Goal: Information Seeking & Learning: Learn about a topic

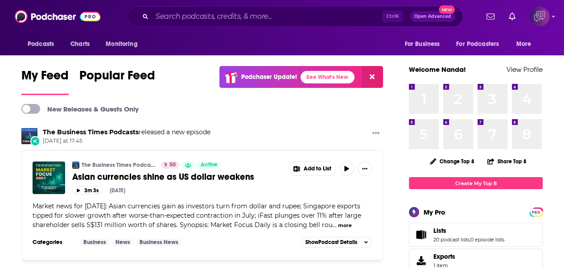
click at [549, 17] on img "Logged in as corioliscompany" at bounding box center [539, 17] width 20 height 20
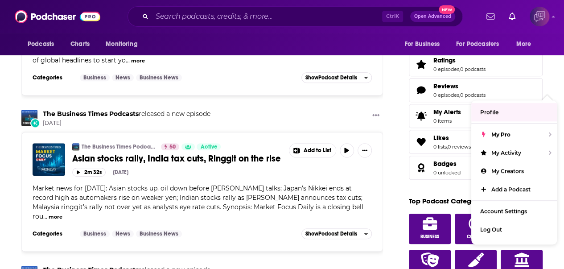
scroll to position [1760, 0]
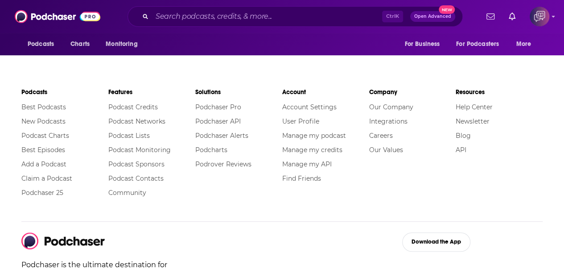
click at [296, 232] on div "Podchaser is the ultimate destination for podcast data, search, and discovery. …" at bounding box center [281, 262] width 521 height 61
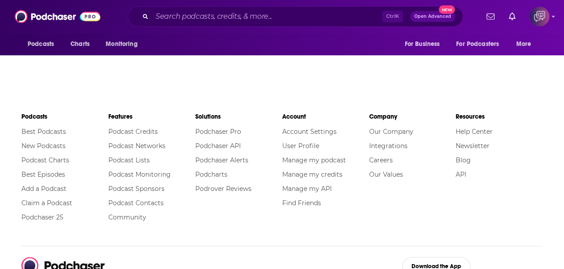
scroll to position [1715, 0]
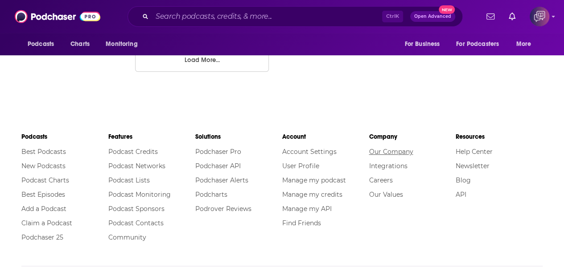
click at [380, 147] on link "Our Company" at bounding box center [390, 151] width 44 height 8
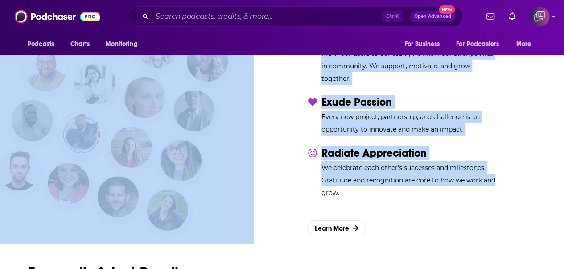
scroll to position [1337, 0]
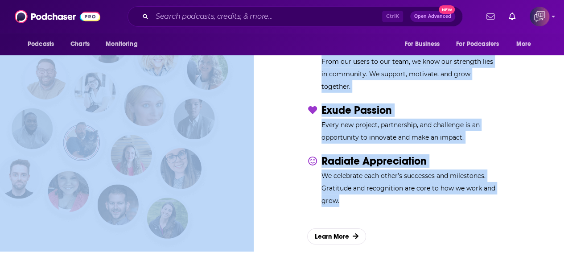
drag, startPoint x: 13, startPoint y: 115, endPoint x: 513, endPoint y: 196, distance: 506.3
copy div "The People Powering Podcast Intelligence Podchaser transforms the world’s podca…"
click at [259, 117] on div "Our Values Leadership & Passion Lead Always We champion creativity, autonomy, t…" at bounding box center [281, 95] width 535 height 312
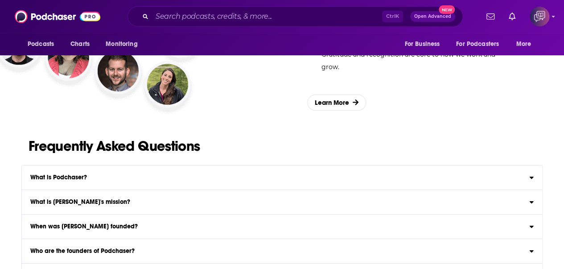
click at [293, 165] on label "What is Podchaser? Podchaser is the leading podcast data and intelligence compa…" at bounding box center [282, 177] width 520 height 25
click at [0, 0] on input "What is Podchaser? Podchaser is the leading podcast data and intelligence compa…" at bounding box center [0, 0] width 0 height 0
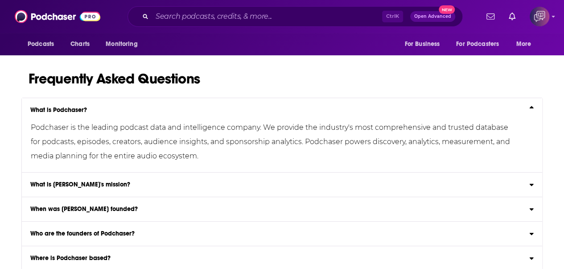
scroll to position [1604, 0]
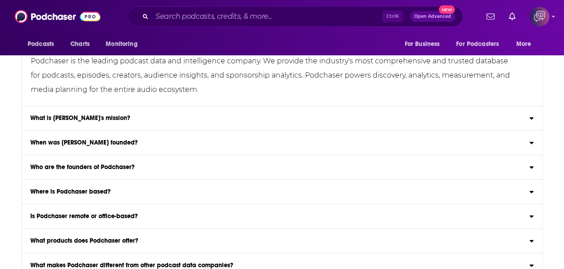
click at [236, 115] on div "What is Podchaser's mission?" at bounding box center [282, 118] width 520 height 6
click at [0, 0] on input "What is Podchaser's mission? Podchaser's mission is to make podcast data access…" at bounding box center [0, 0] width 0 height 0
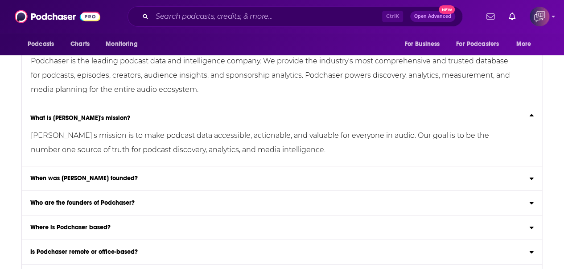
click at [197, 166] on label "When was Podchaser founded? Podchaser was founded in 2016." at bounding box center [282, 178] width 520 height 25
click at [0, 0] on input "When was Podchaser founded? Podchaser was founded in 2016." at bounding box center [0, 0] width 0 height 0
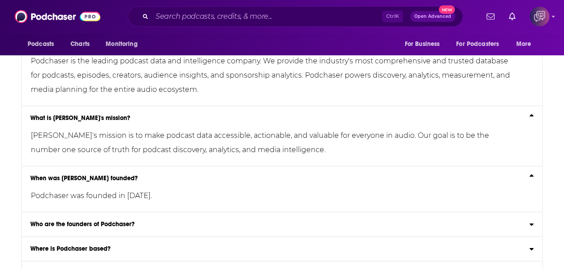
click at [184, 221] on div "Who are the founders of Podchaser?" at bounding box center [282, 224] width 520 height 6
click at [0, 0] on input "Who are the founders of Podchaser? Podchaser was founded by Bradley Davis, Ben …" at bounding box center [0, 0] width 0 height 0
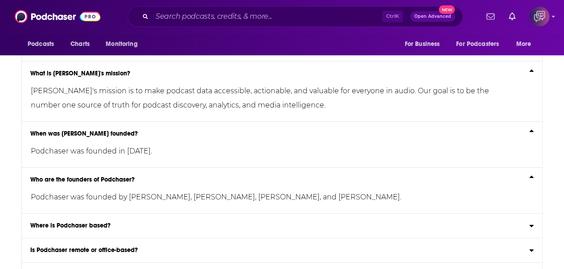
click at [181, 213] on label "Where is Podchaser based? Podchaser is a globally distributed company with oper…" at bounding box center [282, 225] width 520 height 25
click at [0, 0] on input "Where is Podchaser based? Podchaser is a globally distributed company with oper…" at bounding box center [0, 0] width 0 height 0
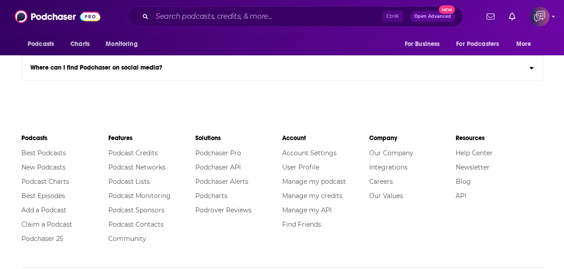
scroll to position [2183, 0]
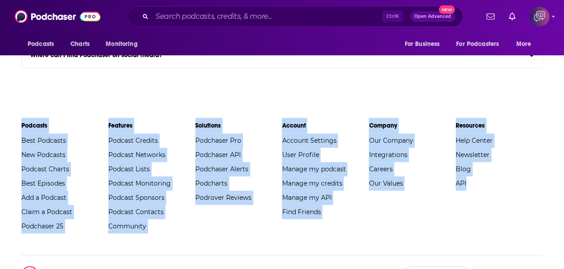
drag, startPoint x: 20, startPoint y: 110, endPoint x: 379, endPoint y: 204, distance: 370.9
click at [499, 203] on div "Podcasts Best Podcasts New Podcasts Podcast Charts Best Episodes Add a Podcast …" at bounding box center [282, 234] width 534 height 233
copy div "Podcasts Best Podcasts New Podcasts Podcast Charts Best Episodes Add a Podcast …"
click at [207, 16] on input "Search podcasts, credits, & more..." at bounding box center [267, 16] width 230 height 14
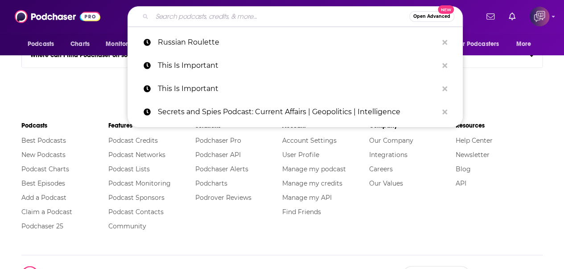
paste input "Blue Collar Mystics"
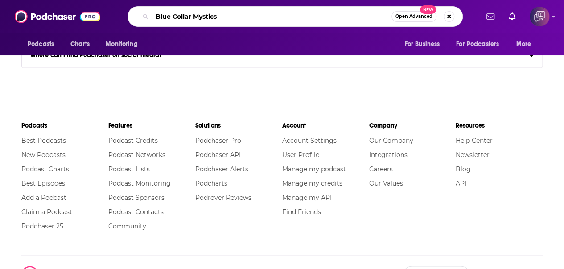
type input "Blue Collar Mystics"
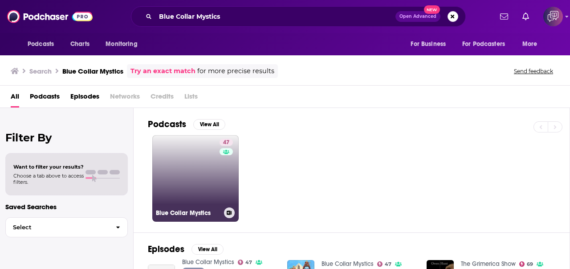
click at [202, 169] on link "47 Blue Collar Mystics" at bounding box center [195, 178] width 86 height 86
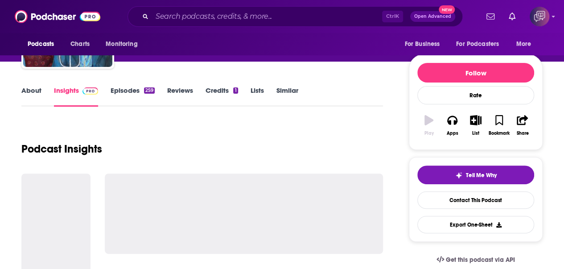
scroll to position [178, 0]
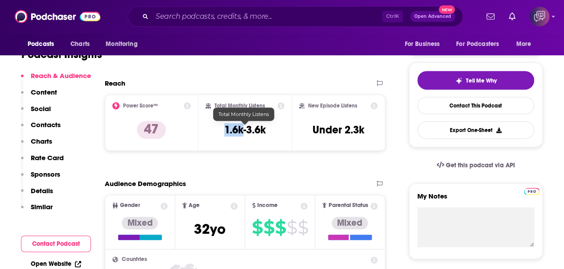
drag, startPoint x: 222, startPoint y: 128, endPoint x: 243, endPoint y: 127, distance: 21.0
click at [243, 127] on div "Total Monthly Listens 1.6k-3.6k" at bounding box center [244, 122] width 79 height 41
copy h3 "1.6k"
drag, startPoint x: 217, startPoint y: 105, endPoint x: 264, endPoint y: 106, distance: 46.8
click at [264, 106] on div "Total Monthly Listens" at bounding box center [244, 105] width 79 height 7
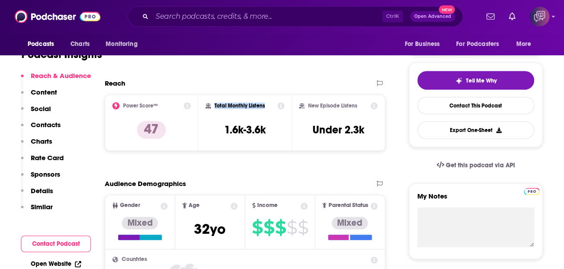
copy h2 "Total Monthly Listens"
drag, startPoint x: 220, startPoint y: 128, endPoint x: 243, endPoint y: 130, distance: 22.8
click at [243, 130] on div "Total Monthly Listens 1.6k-3.6k" at bounding box center [244, 122] width 79 height 41
copy h3 "1.6k"
drag, startPoint x: 308, startPoint y: 104, endPoint x: 361, endPoint y: 106, distance: 53.0
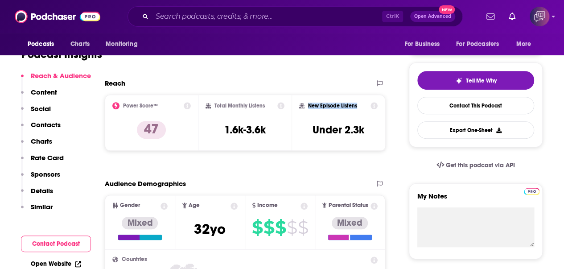
click at [361, 106] on div "New Episode Listens" at bounding box center [338, 105] width 78 height 7
copy h2 "New Episode Listens"
drag, startPoint x: 346, startPoint y: 131, endPoint x: 369, endPoint y: 133, distance: 23.3
click at [369, 133] on div "New Episode Listens Under 2.3k" at bounding box center [338, 122] width 78 height 41
copy h3 "2.3k"
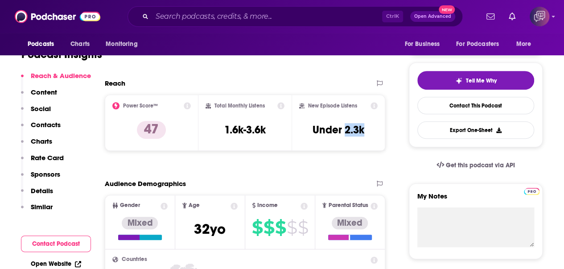
copy h3 "2.3k"
drag, startPoint x: 271, startPoint y: 130, endPoint x: 249, endPoint y: 127, distance: 22.5
click at [249, 127] on div "Total Monthly Listens 1.6k-3.6k" at bounding box center [244, 122] width 79 height 41
copy h3 "3.6k"
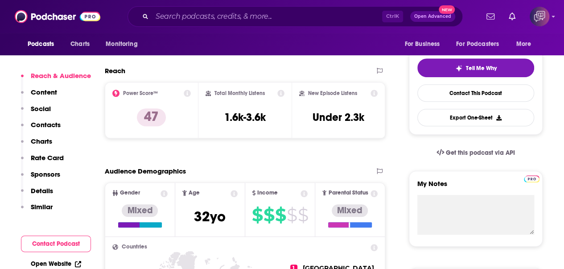
scroll to position [190, 0]
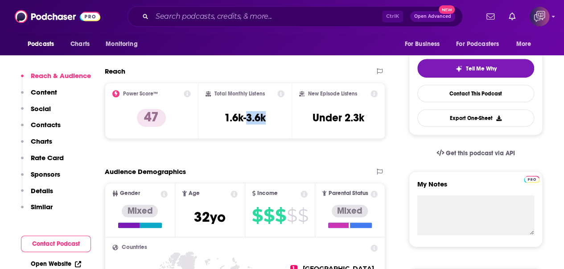
drag, startPoint x: 246, startPoint y: 116, endPoint x: 276, endPoint y: 114, distance: 29.9
click at [276, 114] on div "Total Monthly Listens 1.6k-3.6k" at bounding box center [244, 110] width 79 height 41
copy h3 "3.6k"
drag, startPoint x: 349, startPoint y: 116, endPoint x: 361, endPoint y: 110, distance: 13.8
click at [365, 116] on div "New Episode Listens Under 2.3k" at bounding box center [338, 110] width 78 height 41
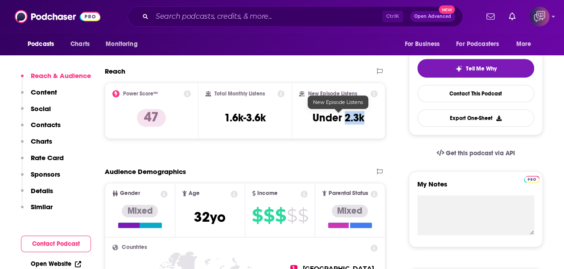
copy h3 "2.3k"
click at [172, 14] on input "Search podcasts, credits, & more..." at bounding box center [267, 16] width 230 height 14
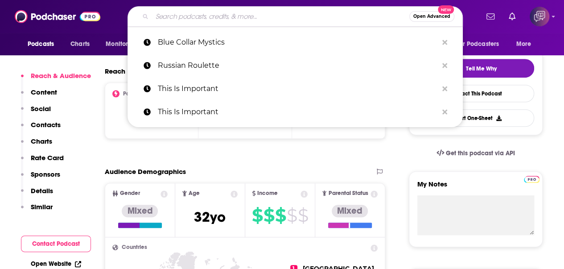
paste input "Women in [GEOGRAPHIC_DATA]"
type input "Women in [GEOGRAPHIC_DATA]"
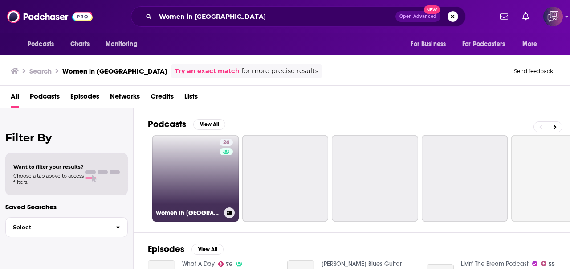
click at [193, 157] on link "26 Women in America" at bounding box center [195, 178] width 86 height 86
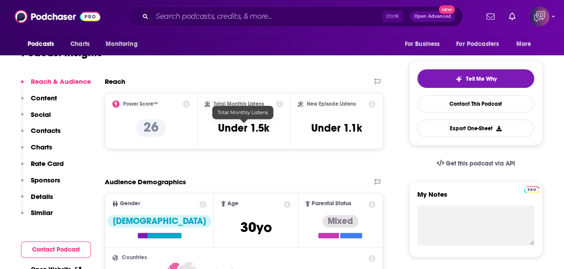
scroll to position [134, 0]
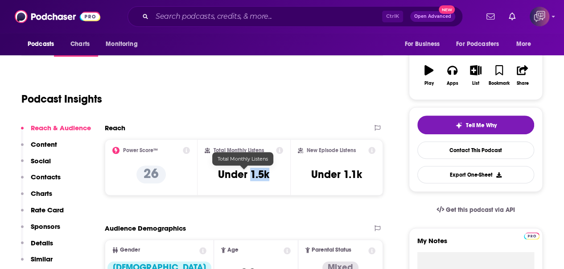
drag, startPoint x: 249, startPoint y: 174, endPoint x: 267, endPoint y: 169, distance: 18.6
click at [268, 174] on h3 "Under 1.5k" at bounding box center [243, 174] width 51 height 13
copy h3 "1.5k"
drag, startPoint x: 213, startPoint y: 151, endPoint x: 262, endPoint y: 150, distance: 49.5
click at [262, 150] on div "Total Monthly Listens" at bounding box center [243, 150] width 78 height 7
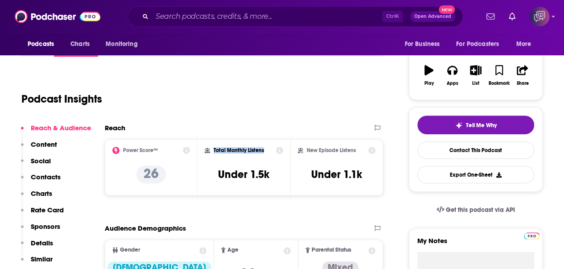
click at [262, 150] on h2 "Total Monthly Listens" at bounding box center [238, 150] width 50 height 6
drag, startPoint x: 251, startPoint y: 150, endPoint x: 226, endPoint y: 150, distance: 24.5
click at [226, 150] on div "Total Monthly Listens" at bounding box center [243, 150] width 78 height 7
click at [230, 152] on h2 "Total Monthly Listens" at bounding box center [238, 150] width 50 height 6
drag, startPoint x: 227, startPoint y: 150, endPoint x: 270, endPoint y: 101, distance: 65.3
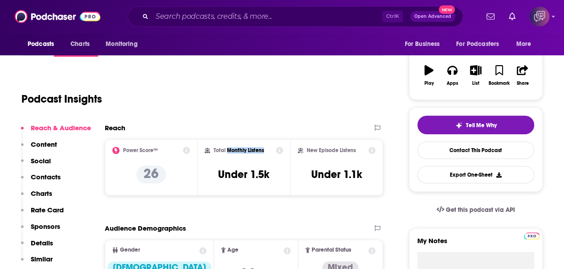
click at [264, 150] on div "Total Monthly Listens" at bounding box center [243, 150] width 78 height 7
copy h2 "Monthly Listens"
drag, startPoint x: 346, startPoint y: 176, endPoint x: 367, endPoint y: 176, distance: 20.9
click at [367, 176] on div "New Episode Listens Under 1.1k" at bounding box center [337, 167] width 78 height 41
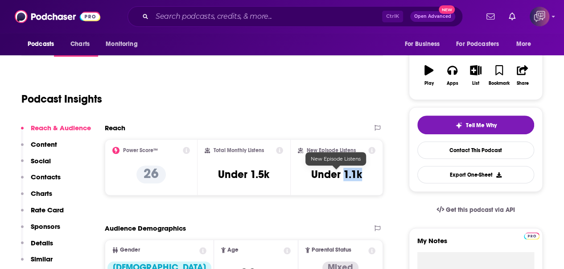
drag, startPoint x: 343, startPoint y: 176, endPoint x: 361, endPoint y: 176, distance: 18.7
click at [361, 176] on h3 "Under 1.1k" at bounding box center [336, 174] width 51 height 13
copy h3 "1.1k"
click at [305, 150] on div "New Episode Listens" at bounding box center [337, 150] width 78 height 7
drag, startPoint x: 324, startPoint y: 151, endPoint x: 356, endPoint y: 152, distance: 32.1
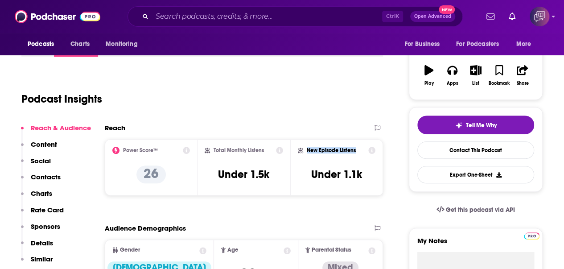
click at [356, 152] on div "New Episode Listens" at bounding box center [337, 150] width 78 height 7
copy h2 "New Episode Listens"
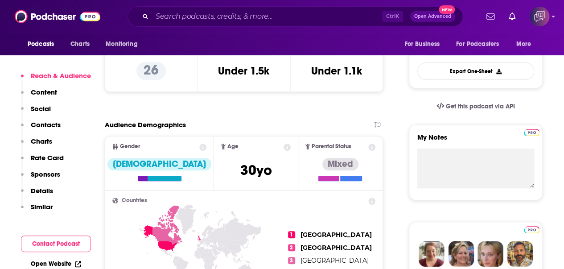
scroll to position [267, 0]
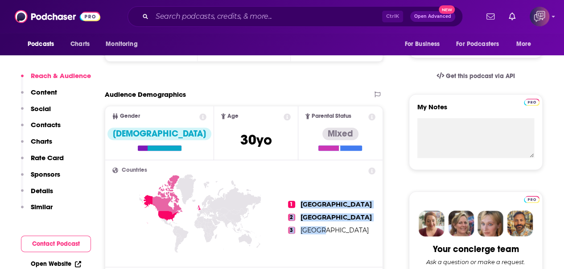
drag, startPoint x: 307, startPoint y: 203, endPoint x: 346, endPoint y: 233, distance: 49.8
click at [346, 233] on ul "1 United States 2 United Kingdom 3 Canada" at bounding box center [331, 217] width 87 height 100
copy ul "United States 2 United Kingdom 3 Canada"
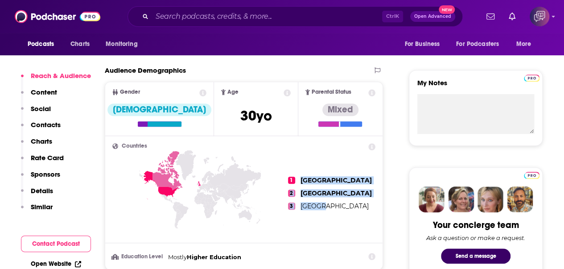
scroll to position [297, 0]
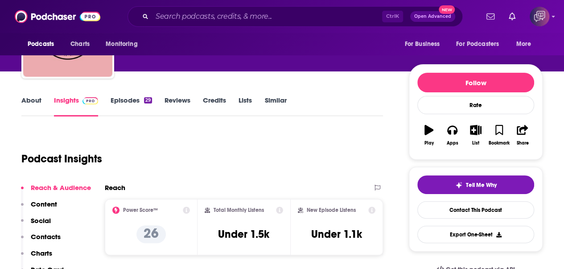
scroll to position [0, 0]
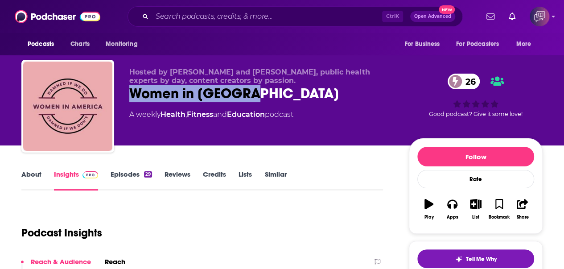
drag, startPoint x: 170, startPoint y: 89, endPoint x: 265, endPoint y: 94, distance: 94.6
click at [265, 94] on div "Hosted by Pari and Eve, public health experts by day, content creators by passi…" at bounding box center [281, 108] width 521 height 96
copy h2 "Women in [GEOGRAPHIC_DATA]"
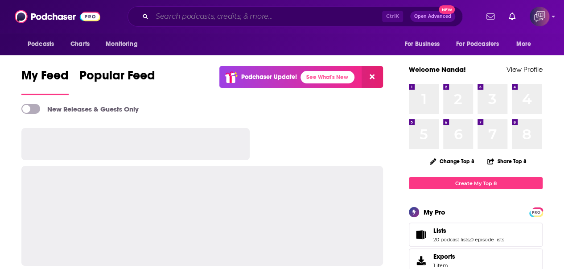
click at [272, 16] on input "Search podcasts, credits, & more..." at bounding box center [267, 16] width 230 height 14
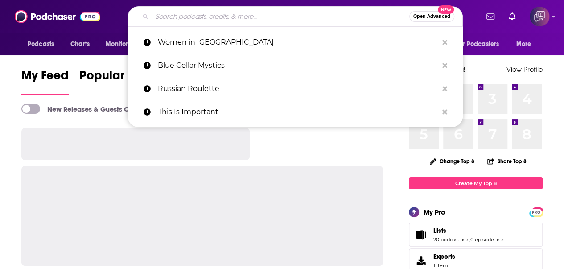
paste input "Persuading For Profits"
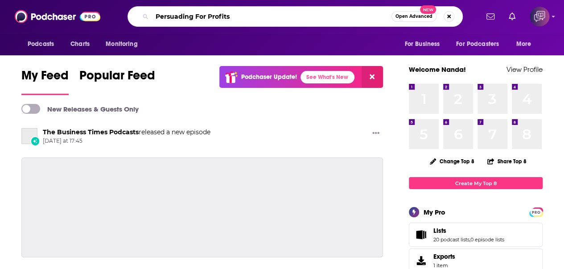
type input "Persuading For Profits"
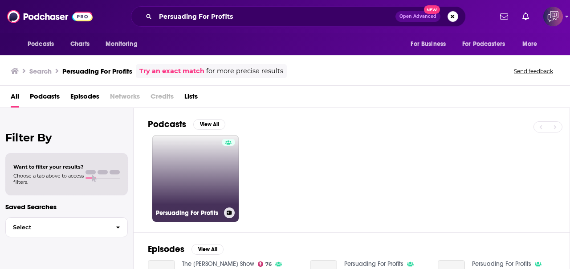
click at [225, 162] on div at bounding box center [228, 173] width 13 height 69
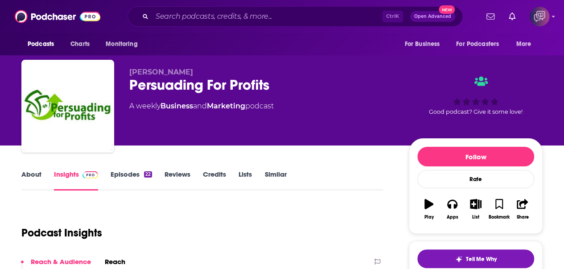
click at [41, 171] on link "About" at bounding box center [31, 180] width 20 height 20
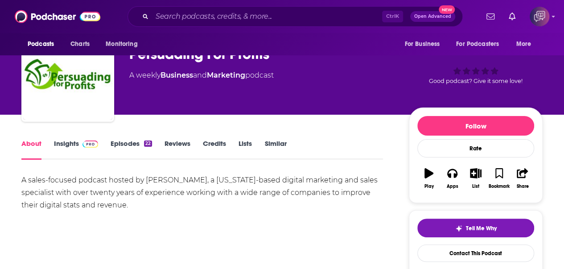
scroll to position [45, 0]
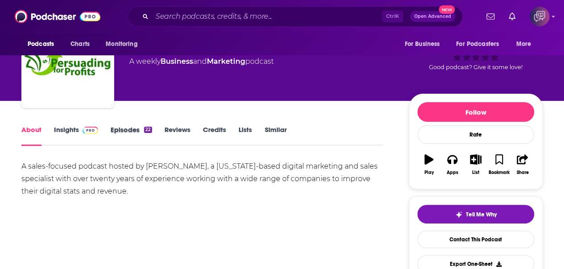
click at [162, 137] on div "Episodes 22" at bounding box center [137, 135] width 54 height 20
click at [185, 130] on link "Reviews" at bounding box center [177, 135] width 26 height 20
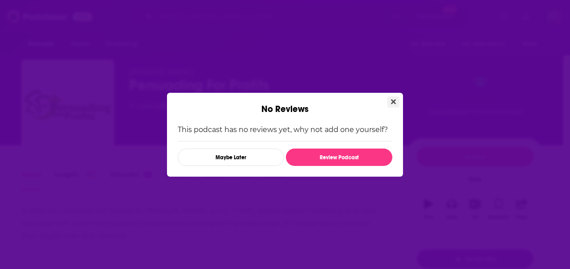
click at [393, 100] on icon "Close" at bounding box center [393, 101] width 5 height 7
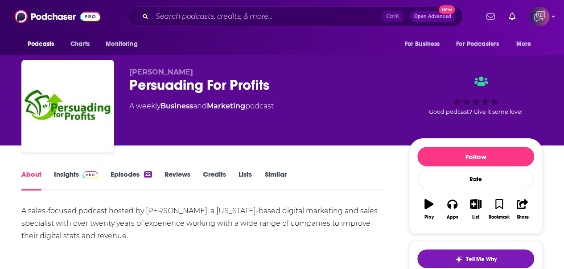
drag, startPoint x: 123, startPoint y: 71, endPoint x: 200, endPoint y: 69, distance: 76.6
click at [200, 69] on div "[PERSON_NAME] Persuading For Profits A weekly Business and Marketing podcast Go…" at bounding box center [281, 108] width 521 height 96
click at [294, 138] on div "[PERSON_NAME] Persuading For Profits A weekly Business and Marketing podcast" at bounding box center [261, 103] width 265 height 71
click at [86, 180] on link "Insights" at bounding box center [76, 180] width 44 height 20
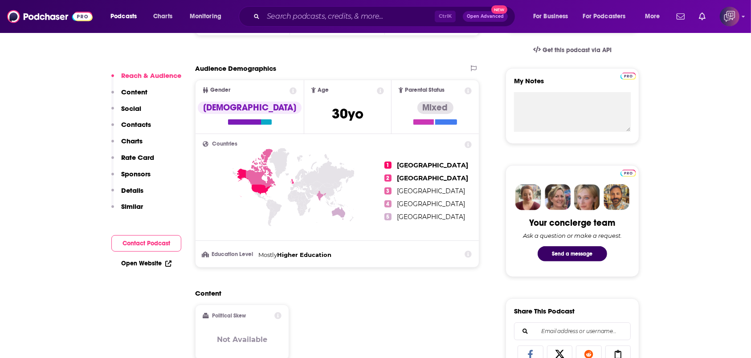
scroll to position [371, 0]
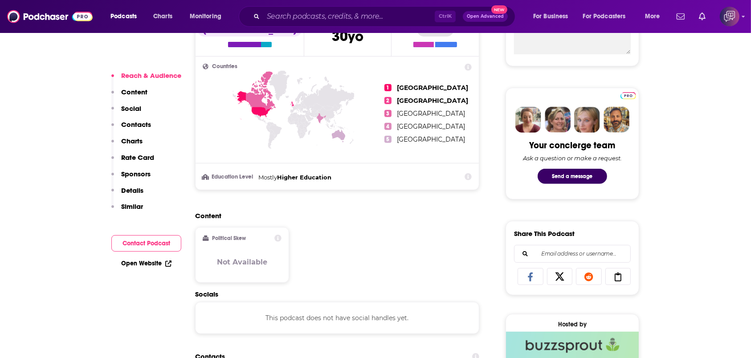
click at [356, 268] on div "Content Political Skew Not Available" at bounding box center [337, 251] width 284 height 79
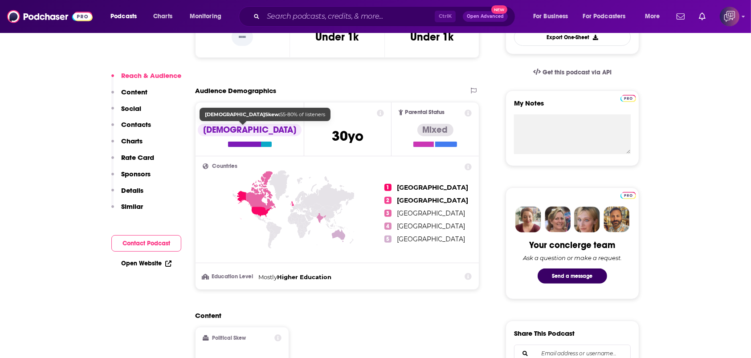
scroll to position [252, 0]
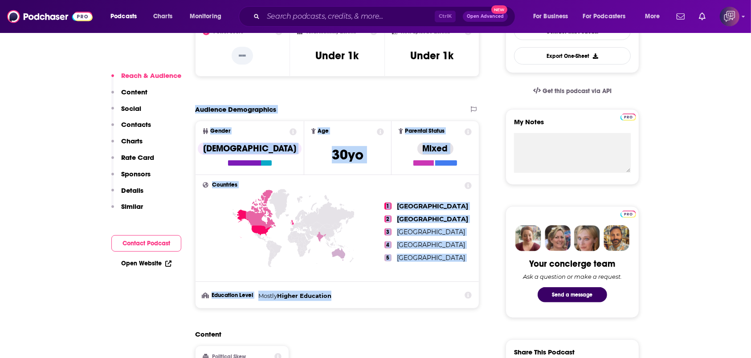
drag, startPoint x: 194, startPoint y: 105, endPoint x: 436, endPoint y: 296, distance: 308.3
copy section "Audience Demographics Gender [DEMOGRAPHIC_DATA] Age [DEMOGRAPHIC_DATA] yo Paren…"
click at [335, 201] on icon at bounding box center [294, 244] width 182 height 110
click at [347, 187] on div at bounding box center [294, 241] width 182 height 118
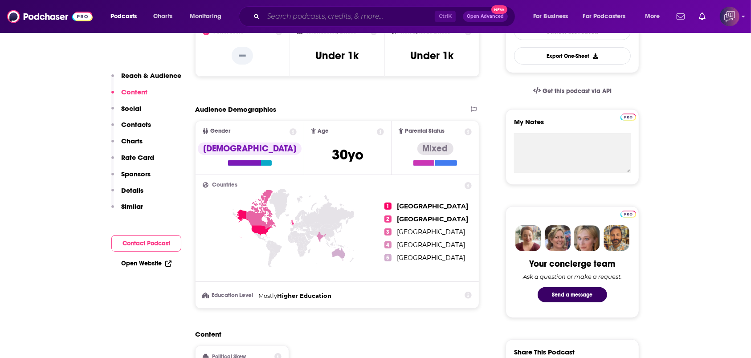
click at [303, 10] on input "Search podcasts, credits, & more..." at bounding box center [349, 16] width 172 height 14
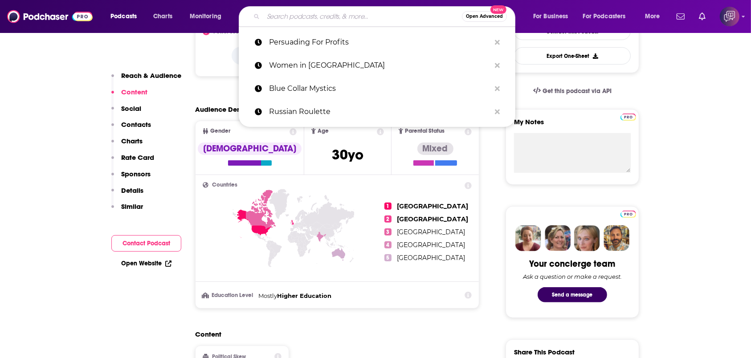
paste input "[DEMOGRAPHIC_DATA] LOVE POLITICS"
type input "[DEMOGRAPHIC_DATA] LOVE POLITICS"
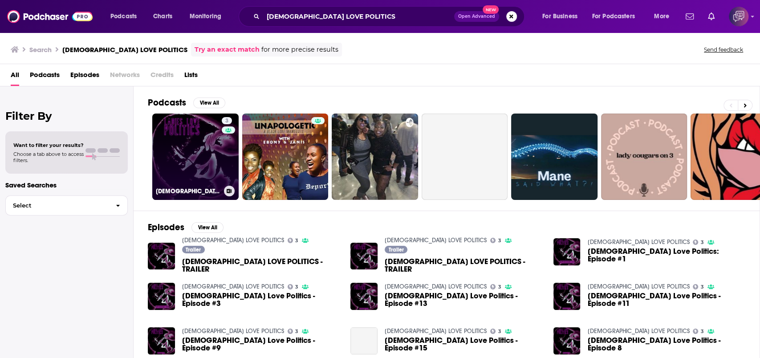
click at [189, 136] on link "3 [DEMOGRAPHIC_DATA] LOVE POLITICS" at bounding box center [195, 157] width 86 height 86
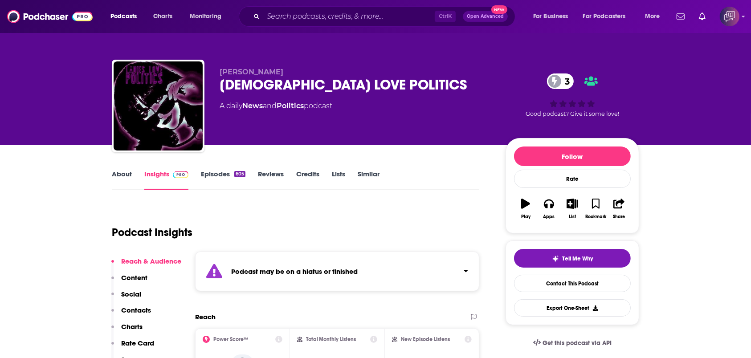
click at [122, 180] on link "About" at bounding box center [122, 180] width 20 height 20
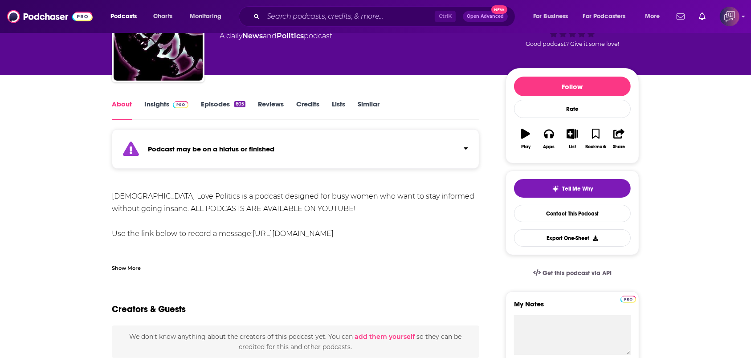
scroll to position [119, 0]
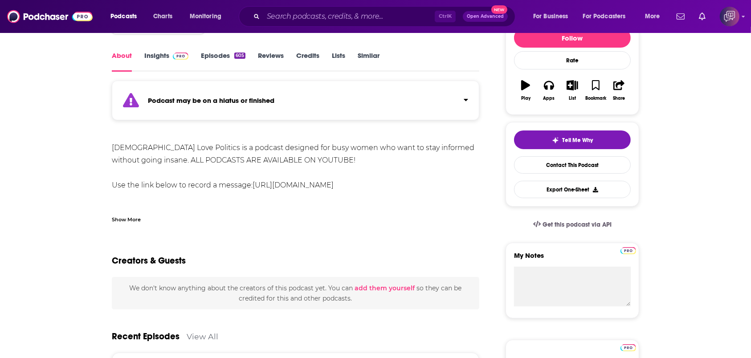
click at [128, 220] on div "Show More" at bounding box center [126, 219] width 29 height 8
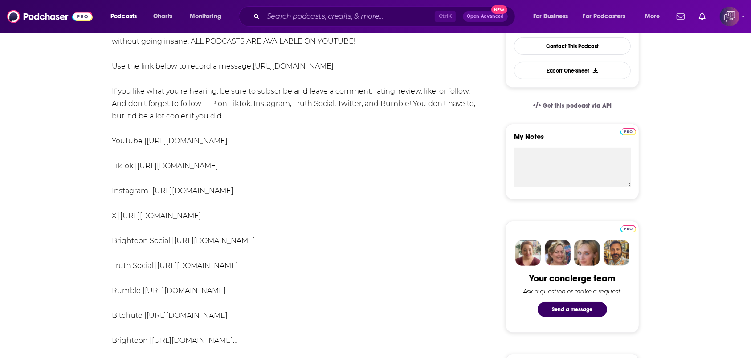
scroll to position [0, 0]
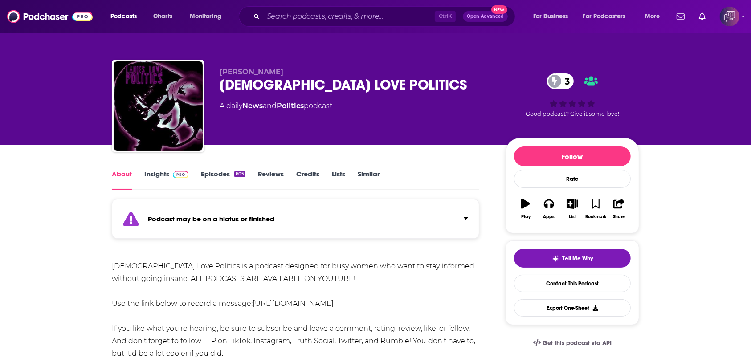
click at [208, 171] on link "Episodes 605" at bounding box center [223, 180] width 45 height 20
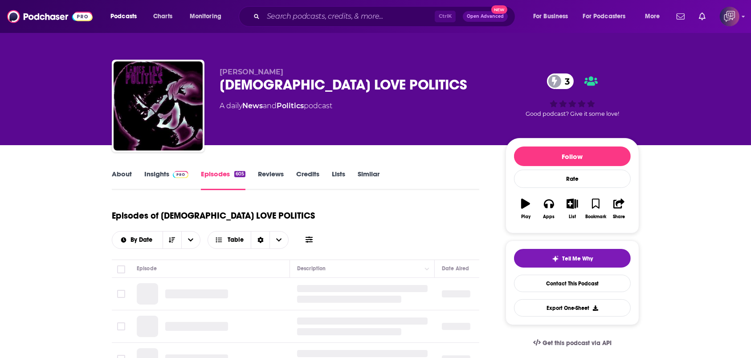
click at [177, 175] on img at bounding box center [181, 174] width 16 height 7
